Goal: Task Accomplishment & Management: Manage account settings

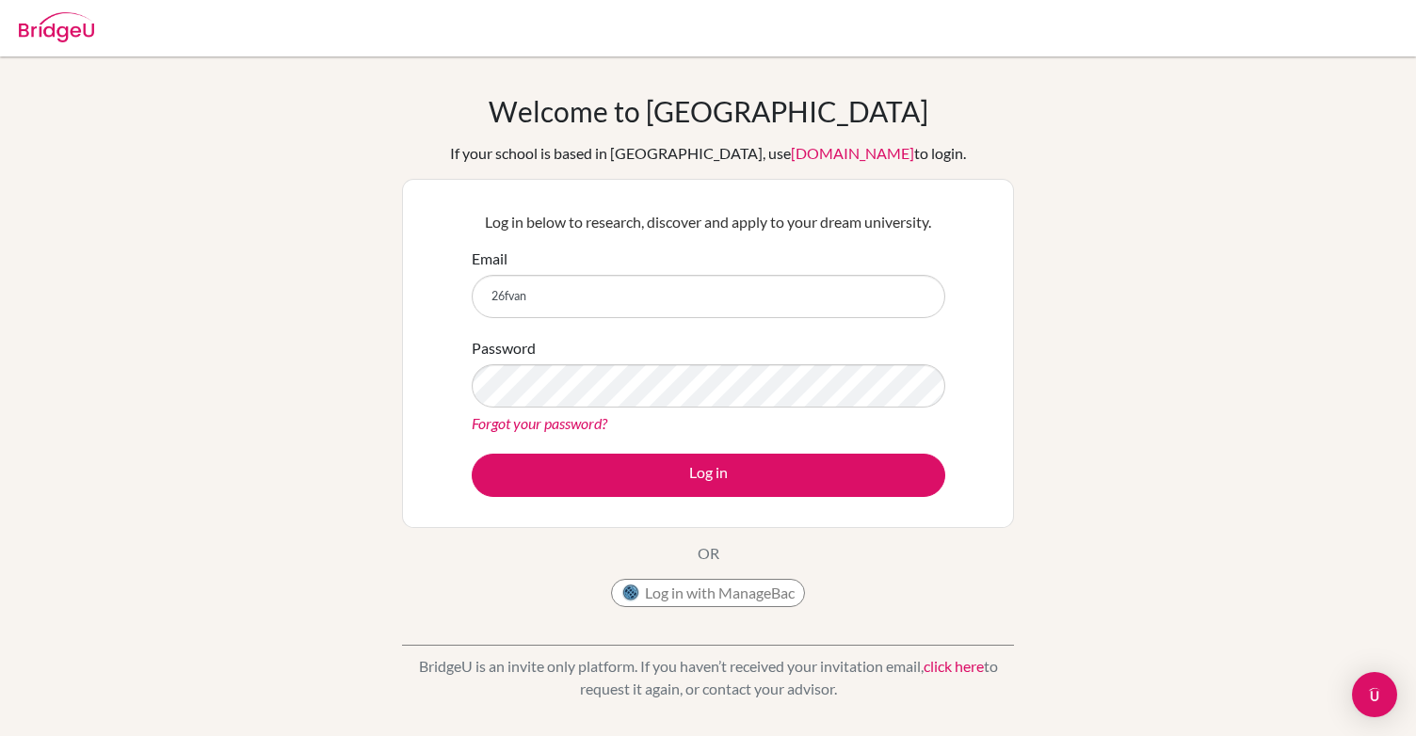
type input "[EMAIL_ADDRESS][DOMAIN_NAME]"
click at [665, 499] on div "Log in below to research, discover and apply to your dream university. Email 26…" at bounding box center [707, 354] width 497 height 310
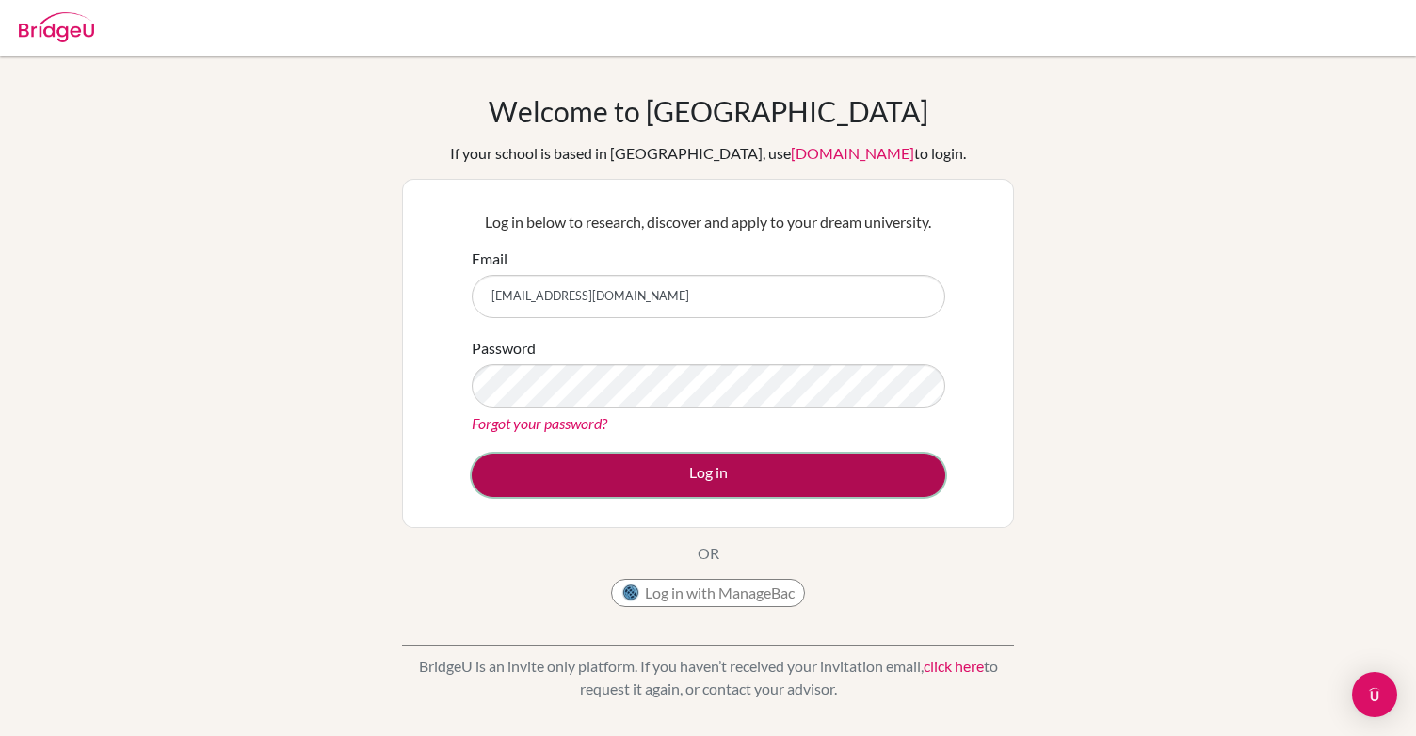
click at [659, 482] on button "Log in" at bounding box center [709, 475] width 474 height 43
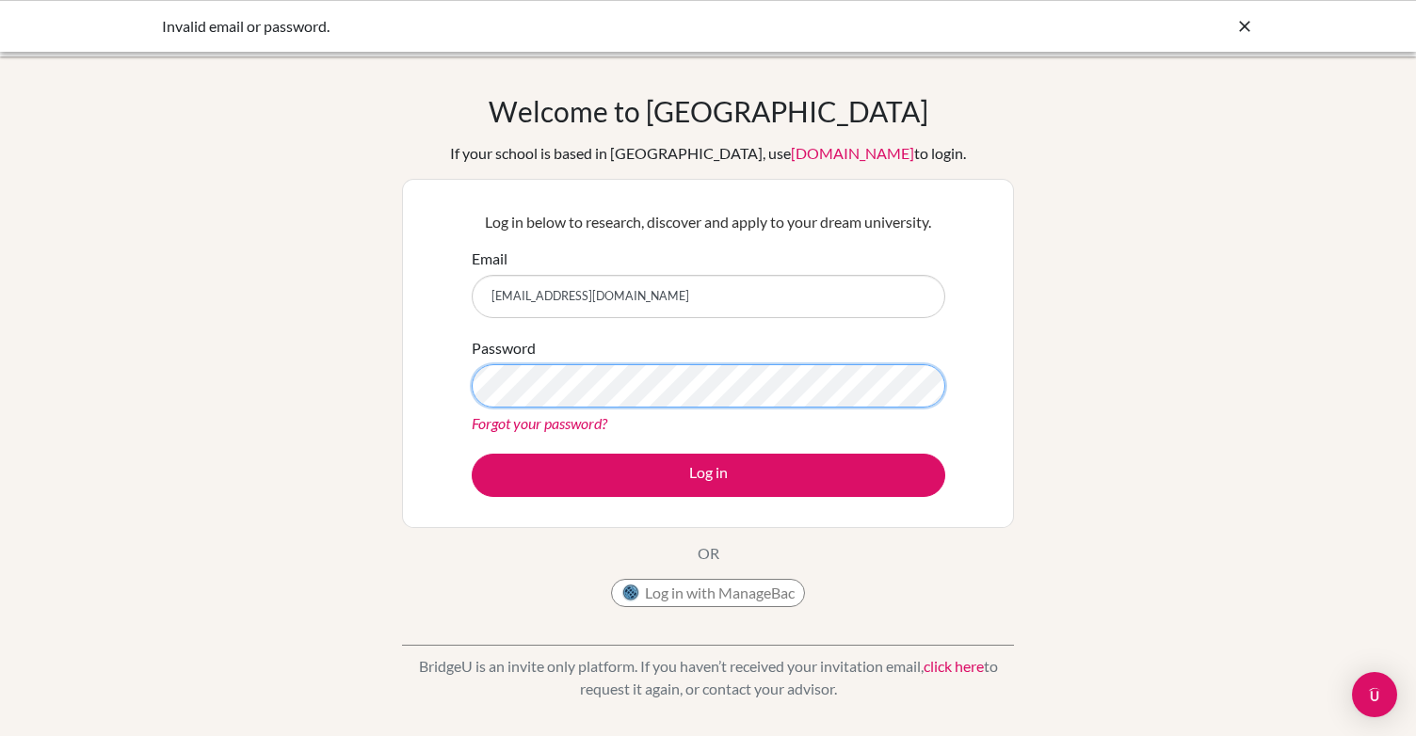
click at [472, 454] on button "Log in" at bounding box center [709, 475] width 474 height 43
click at [462, 397] on div "Log in below to research, discover and apply to your dream university. Email 26…" at bounding box center [707, 354] width 497 height 310
click at [472, 454] on button "Log in" at bounding box center [709, 475] width 474 height 43
click at [725, 588] on button "Log in with ManageBac" at bounding box center [708, 593] width 194 height 28
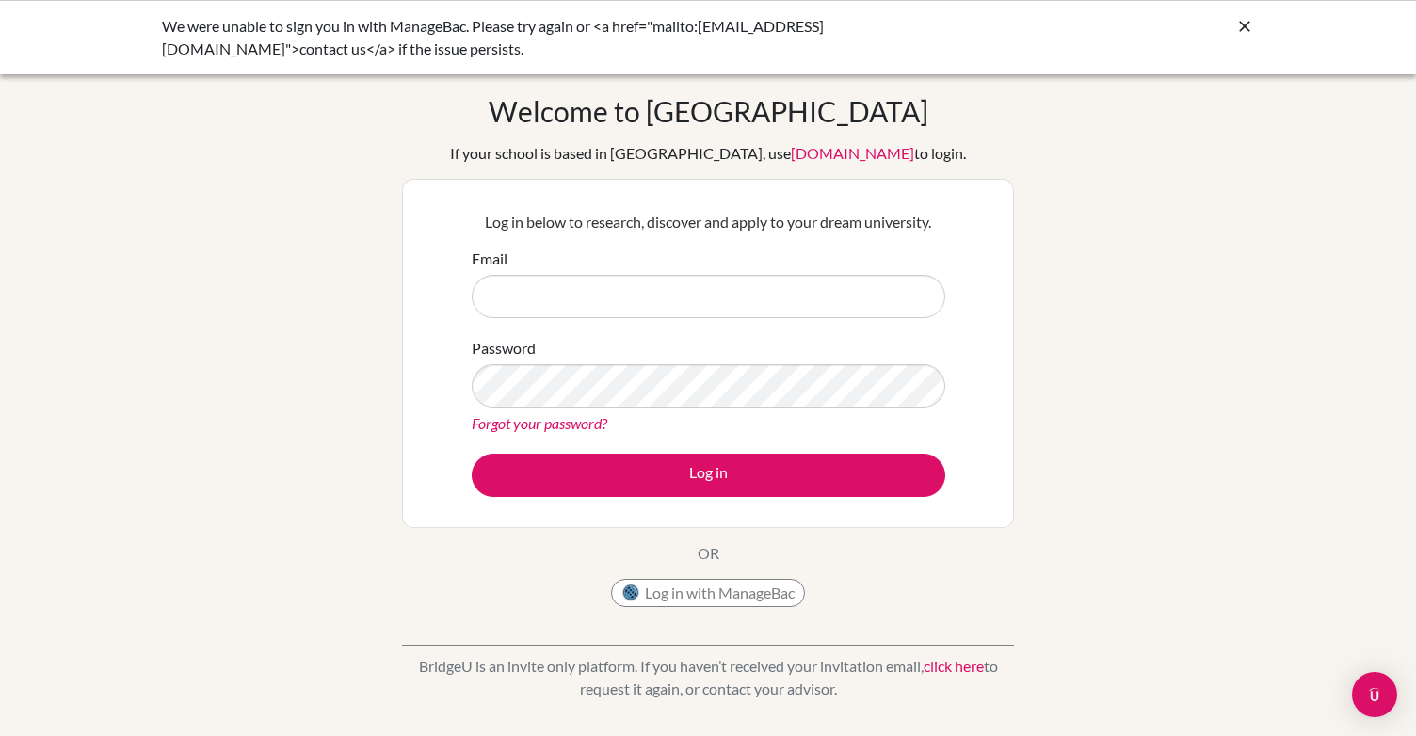
click at [617, 290] on input "Email" at bounding box center [709, 296] width 474 height 43
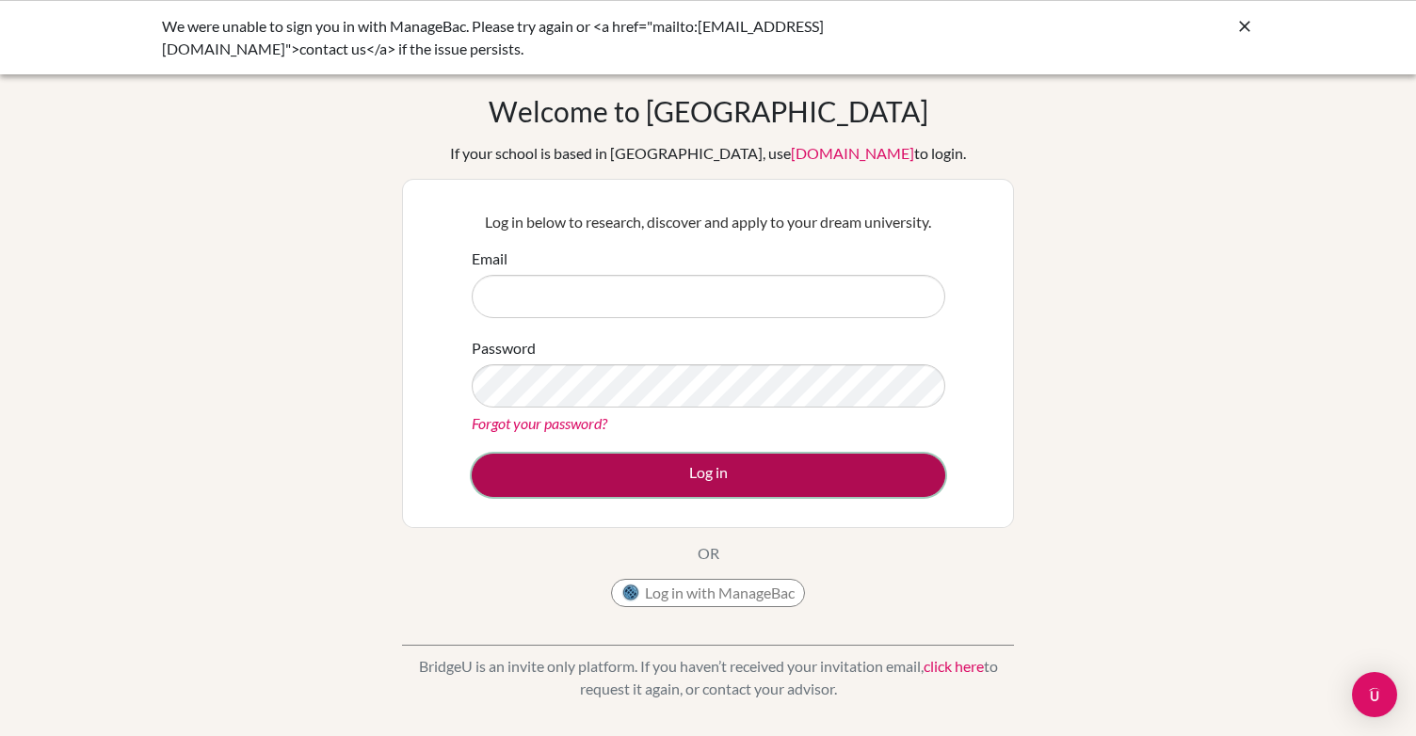
click at [658, 485] on button "Log in" at bounding box center [709, 475] width 474 height 43
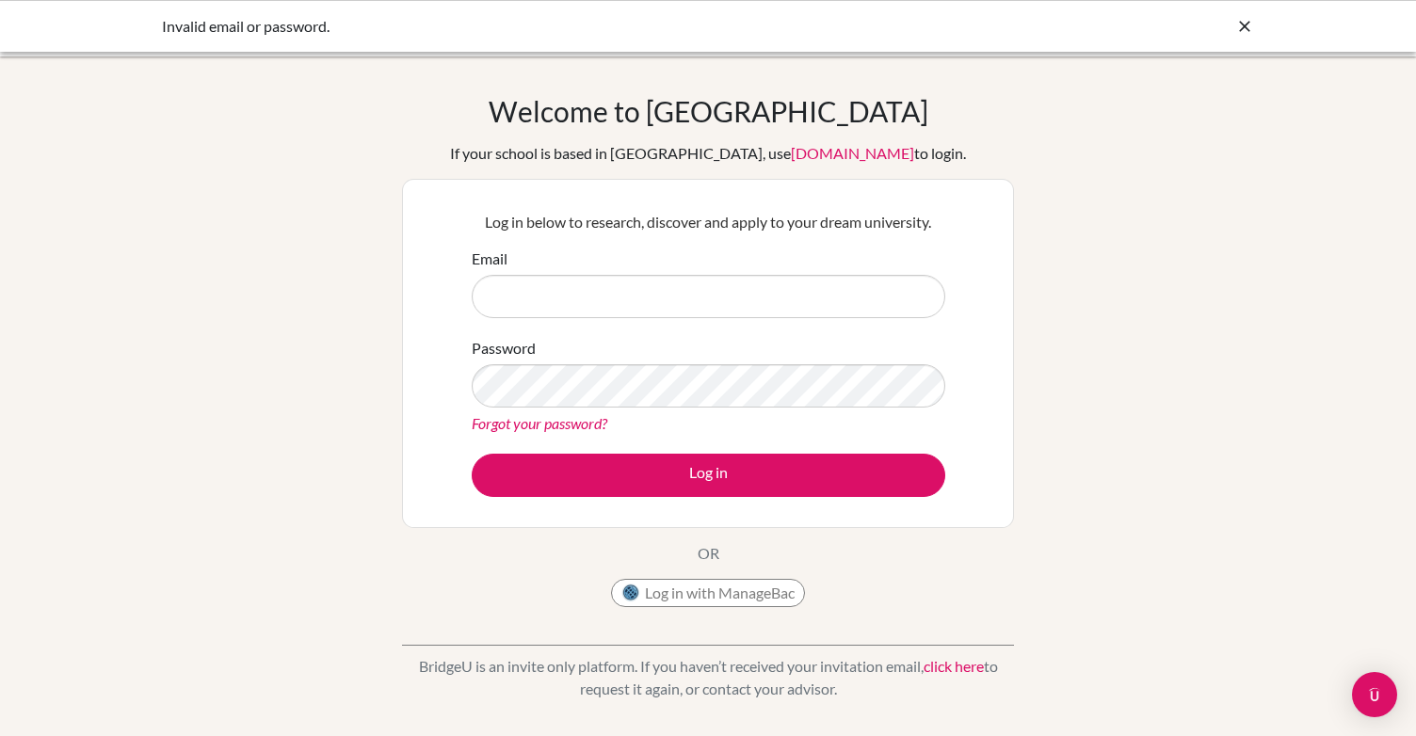
click at [645, 298] on input "Email" at bounding box center [709, 296] width 474 height 43
click at [449, 366] on div "Log in below to research, discover and apply to your dream university. Email Pa…" at bounding box center [708, 353] width 612 height 349
click at [427, 379] on div "Log in below to research, discover and apply to your dream university. Email Pa…" at bounding box center [708, 353] width 612 height 349
click at [370, 457] on div "Welcome to [GEOGRAPHIC_DATA] If your school is based in [GEOGRAPHIC_DATA], use …" at bounding box center [708, 402] width 1416 height 616
click at [693, 594] on button "Log in with ManageBac" at bounding box center [708, 593] width 194 height 28
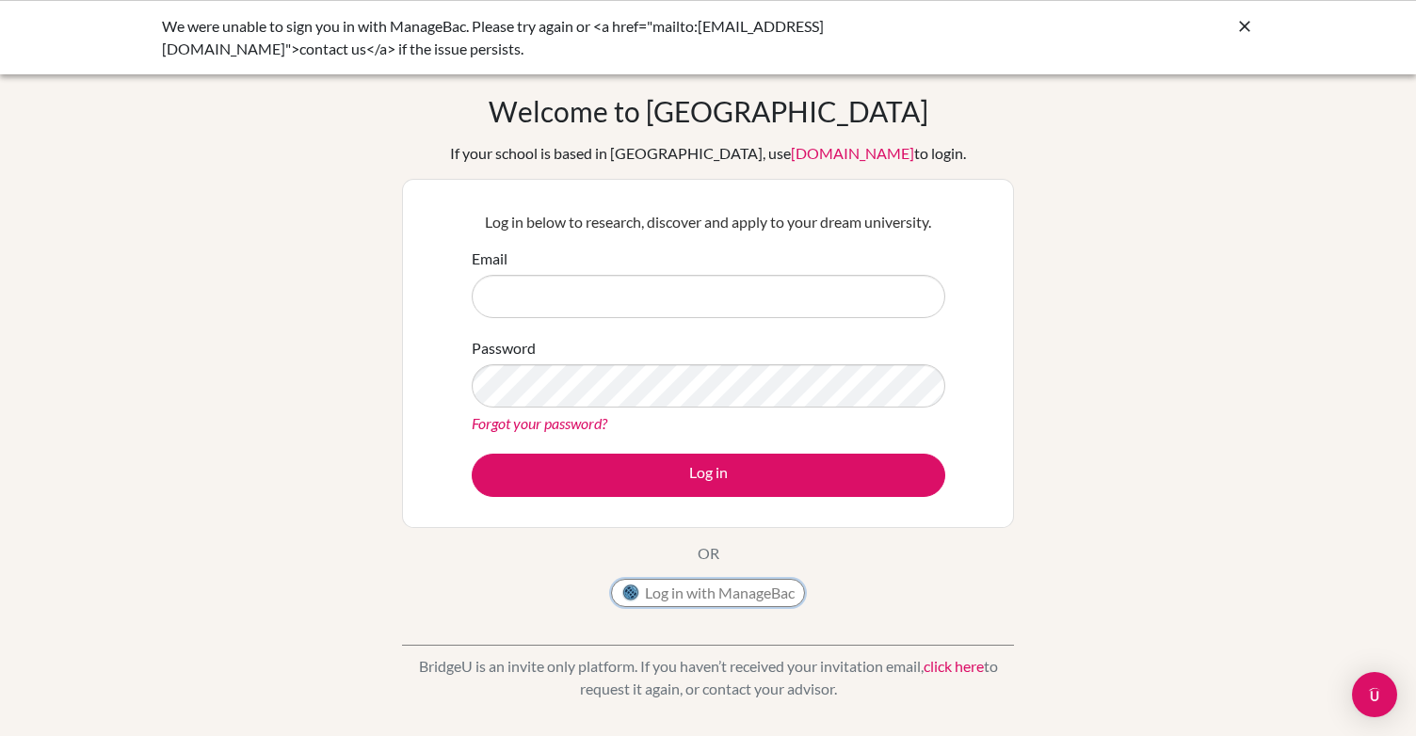
click at [719, 591] on button "Log in with ManageBac" at bounding box center [708, 593] width 194 height 28
click at [374, 389] on div "Welcome to [GEOGRAPHIC_DATA] If your school is based in [GEOGRAPHIC_DATA], use …" at bounding box center [708, 402] width 1416 height 616
click at [347, 365] on div "Welcome to BridgeU If your school is based in China, use app.bridge-u.com.cn to…" at bounding box center [708, 402] width 1416 height 616
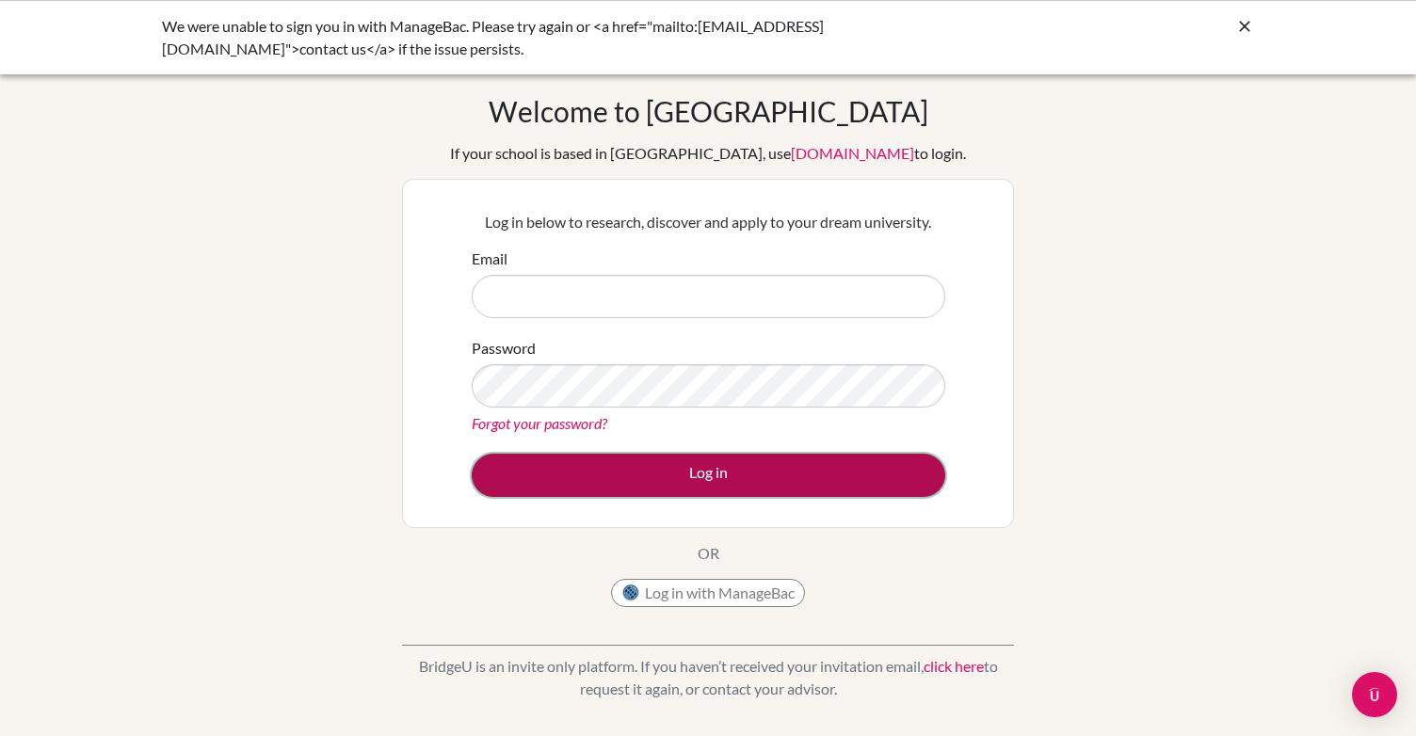
click at [572, 481] on button "Log in" at bounding box center [709, 475] width 474 height 43
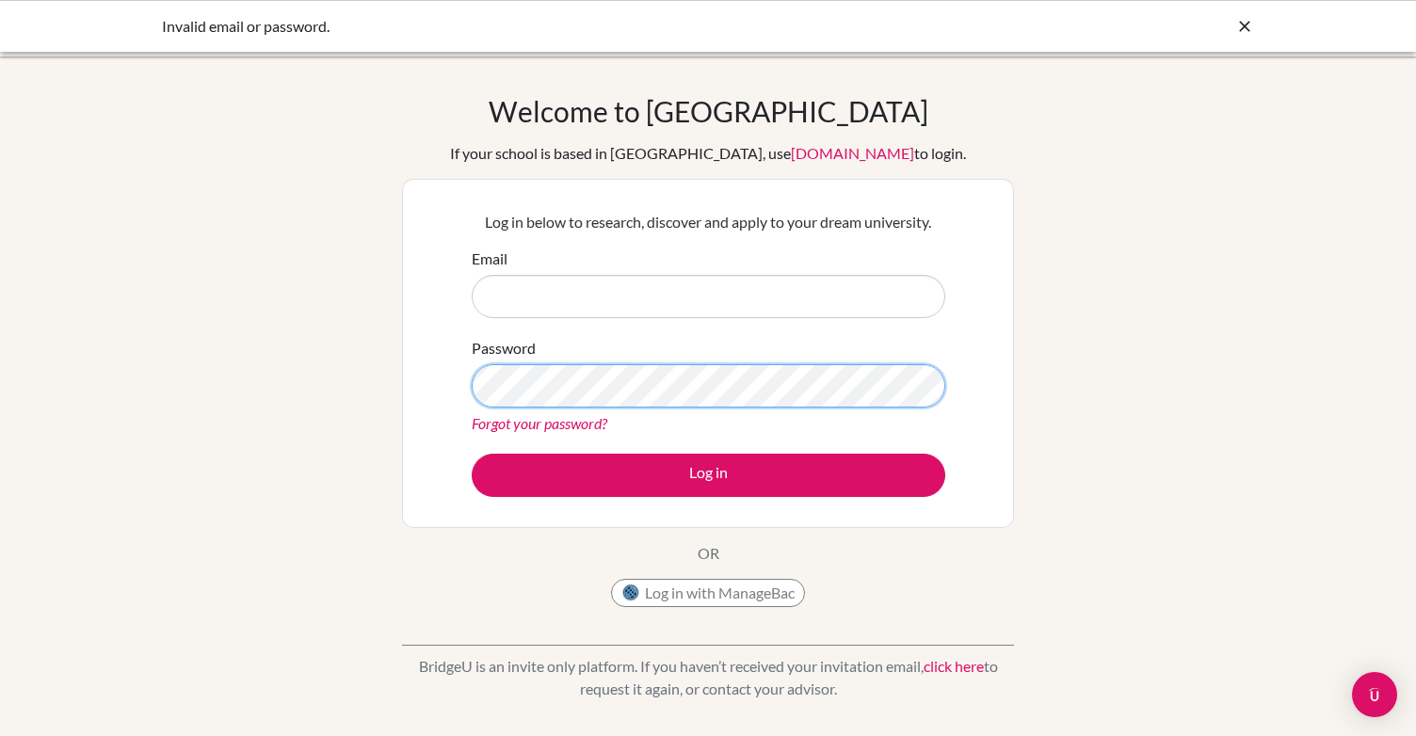
click at [460, 384] on div "Log in below to research, discover and apply to your dream university. Email Pa…" at bounding box center [707, 354] width 497 height 310
click at [571, 412] on div "Forgot your password?" at bounding box center [709, 423] width 474 height 23
click at [571, 418] on link "Forgot your password?" at bounding box center [540, 423] width 136 height 18
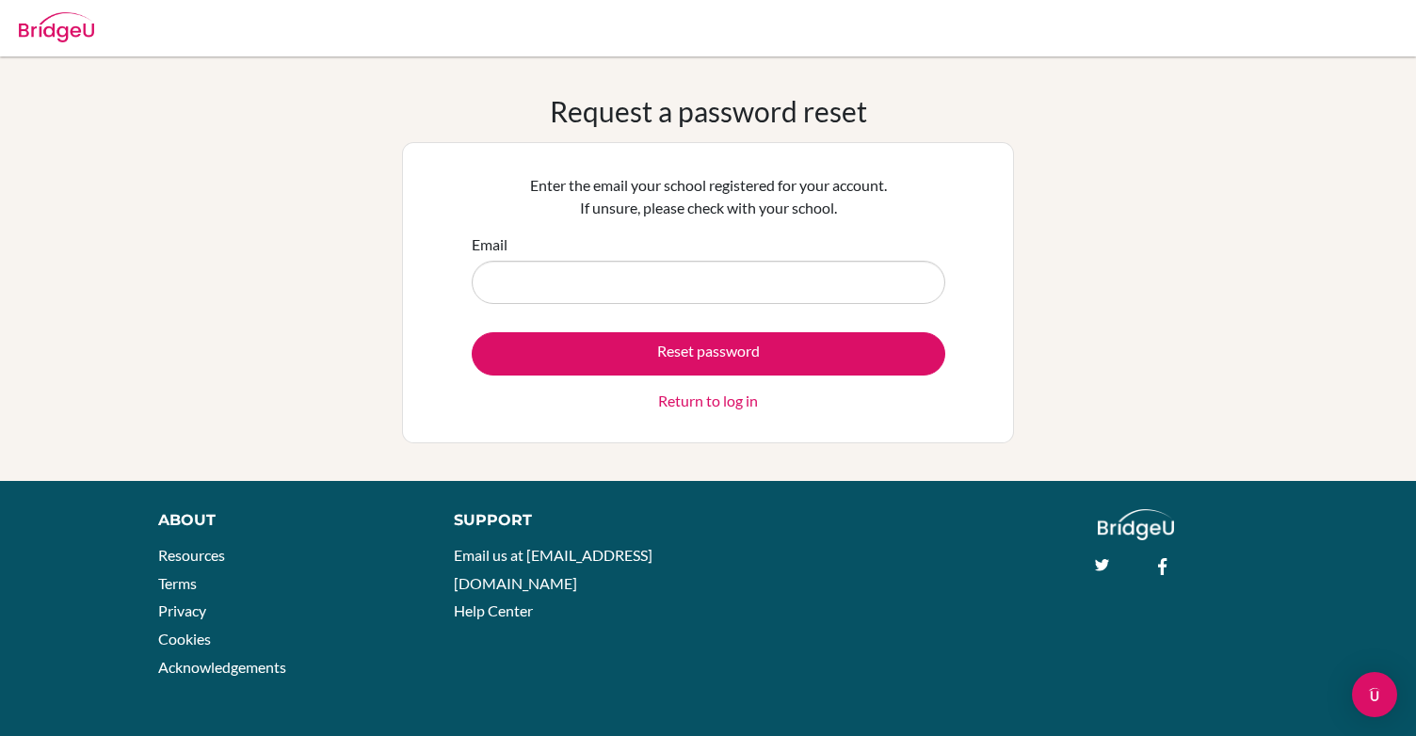
click at [591, 285] on input "Email" at bounding box center [709, 282] width 474 height 43
type input "[EMAIL_ADDRESS][DOMAIN_NAME]"
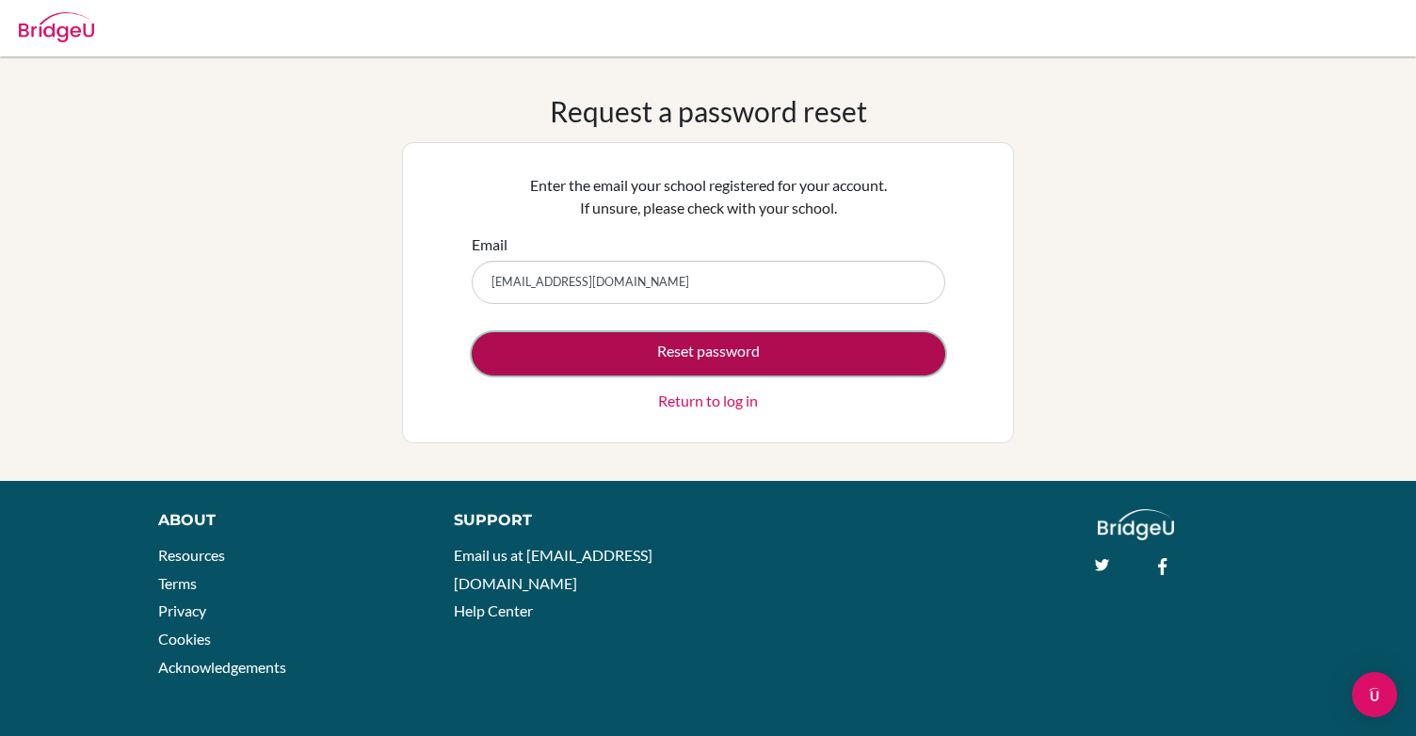
click at [685, 360] on button "Reset password" at bounding box center [709, 353] width 474 height 43
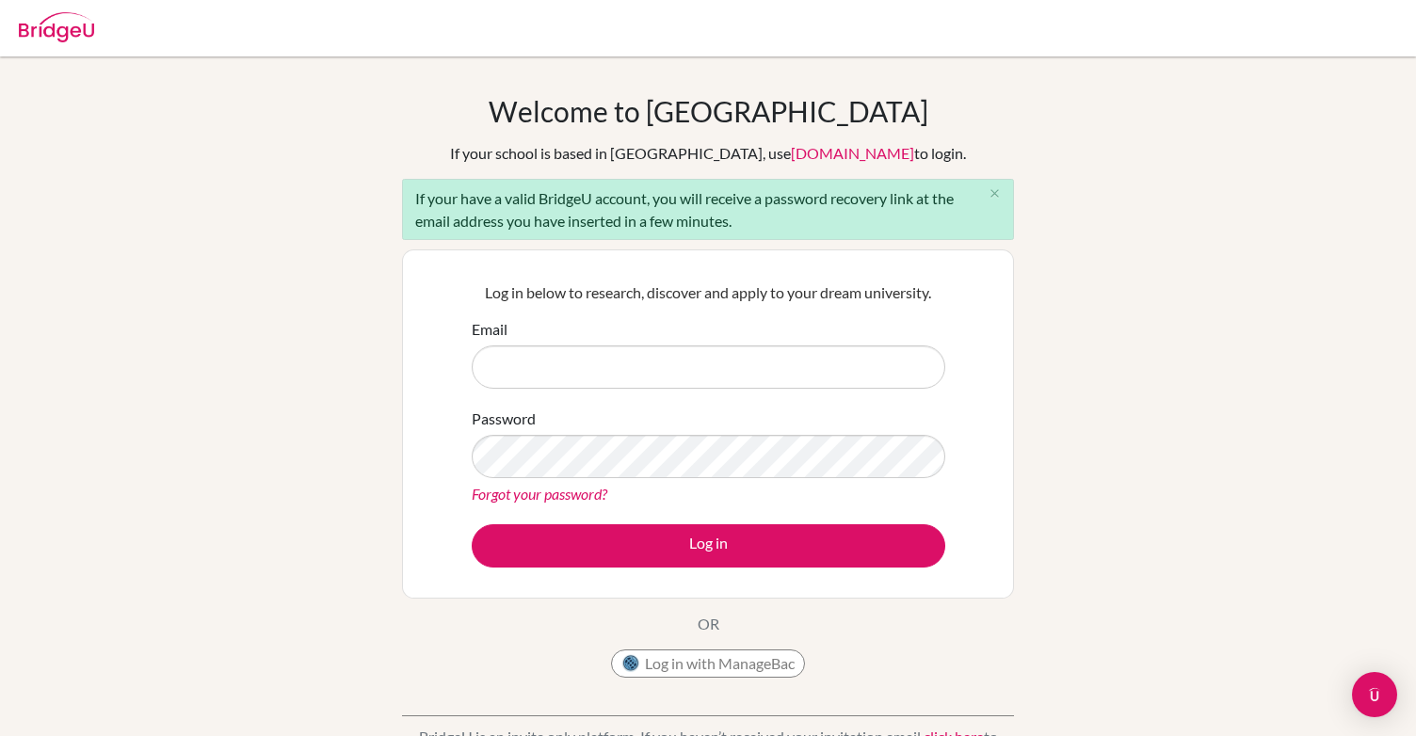
click at [600, 366] on input "Email" at bounding box center [709, 367] width 474 height 43
click at [414, 351] on div "Log in below to research, discover and apply to your dream university. Email Pa…" at bounding box center [708, 424] width 612 height 349
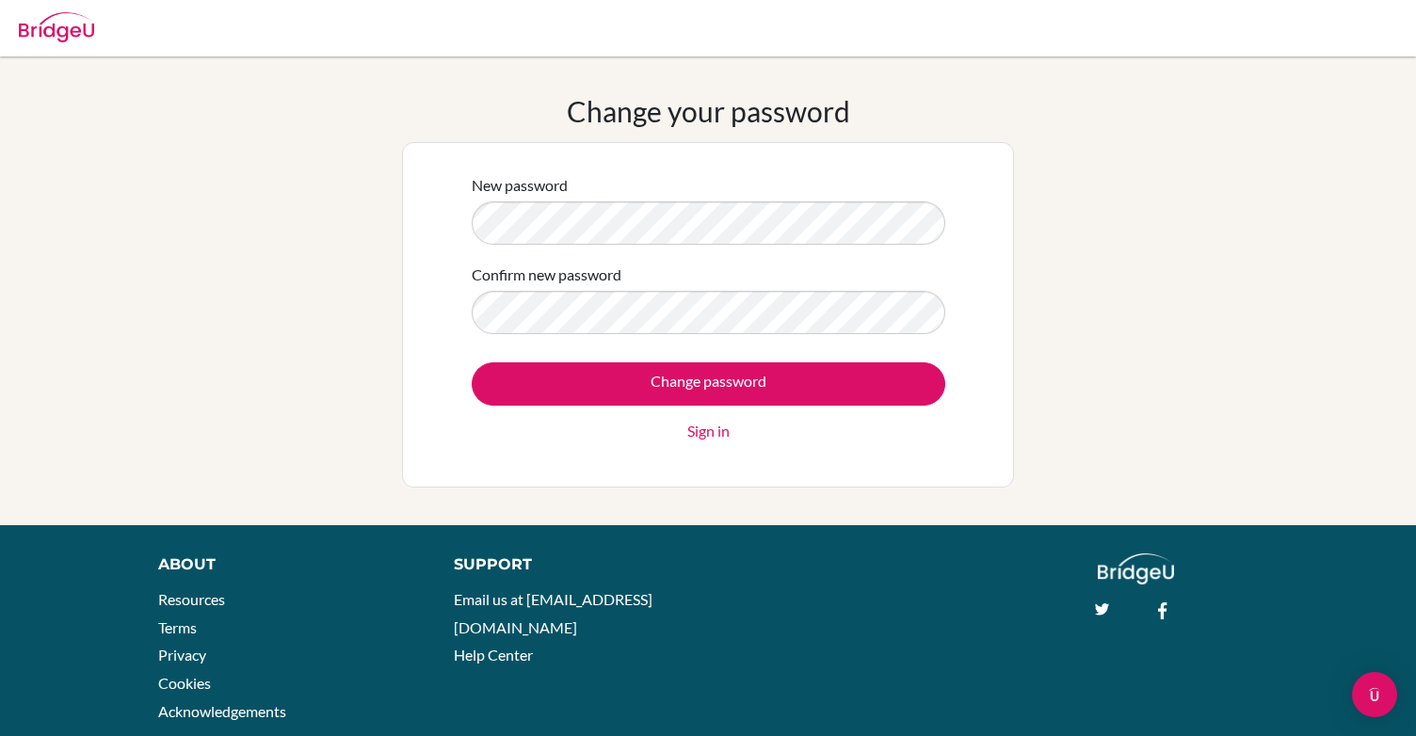
click at [335, 219] on div "Change your password New password Confirm new password Change password Sign in" at bounding box center [708, 291] width 1416 height 394
click at [472, 362] on input "Change password" at bounding box center [709, 383] width 474 height 43
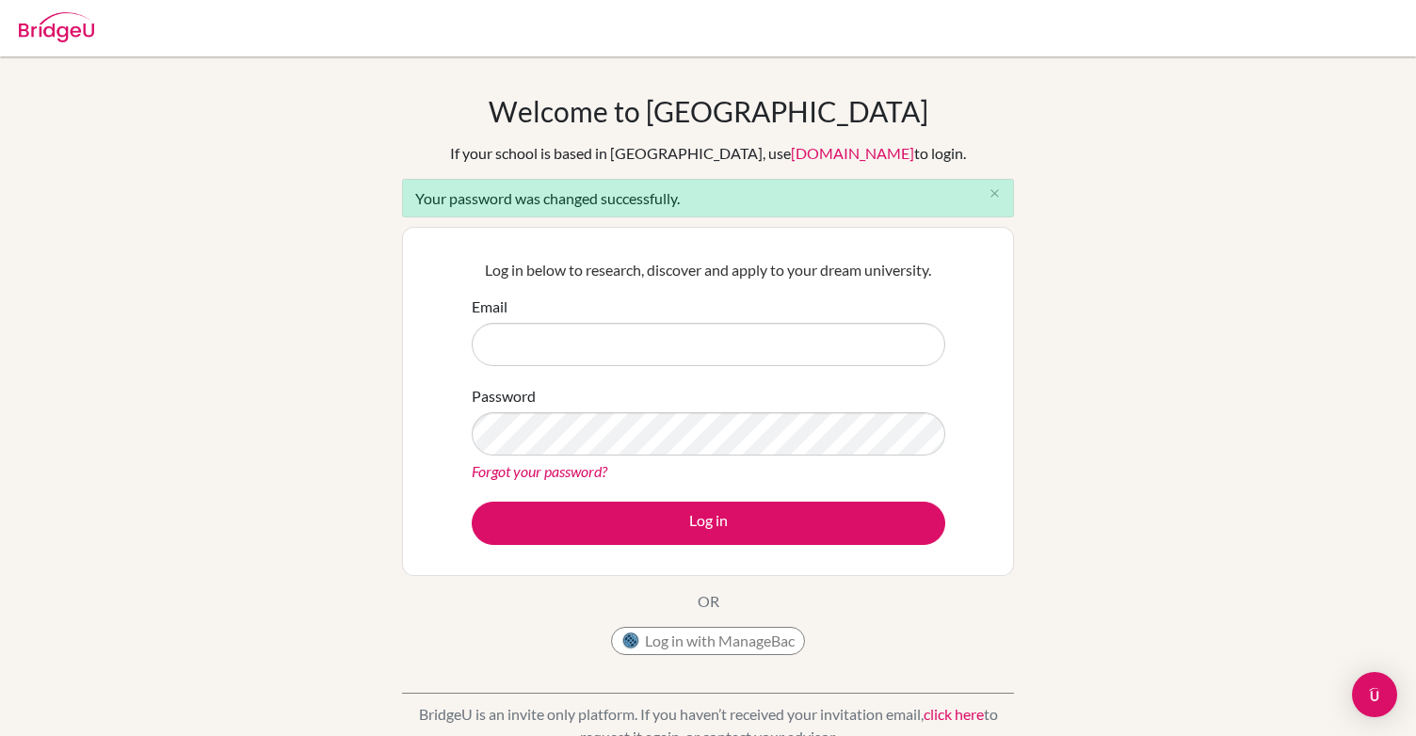
click at [614, 340] on input "Email" at bounding box center [709, 344] width 474 height 43
type input "[EMAIL_ADDRESS][DOMAIN_NAME]"
click at [472, 502] on button "Log in" at bounding box center [709, 523] width 474 height 43
